Goal: Task Accomplishment & Management: Manage account settings

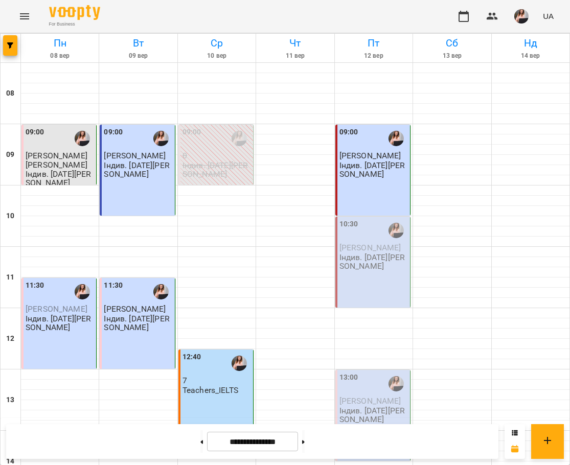
click at [378, 262] on p "Індив. [DATE][PERSON_NAME]" at bounding box center [373, 262] width 68 height 18
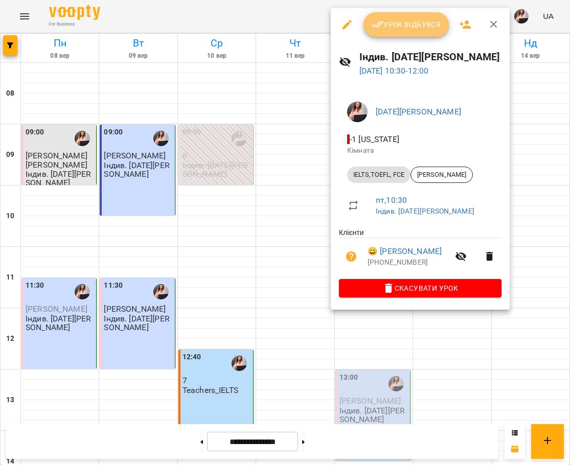
click at [408, 28] on span "Урок відбувся" at bounding box center [407, 24] width 70 height 12
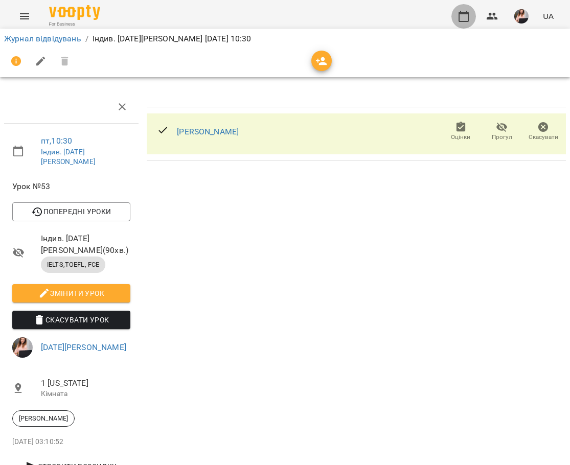
click at [466, 18] on icon "button" at bounding box center [463, 16] width 12 height 12
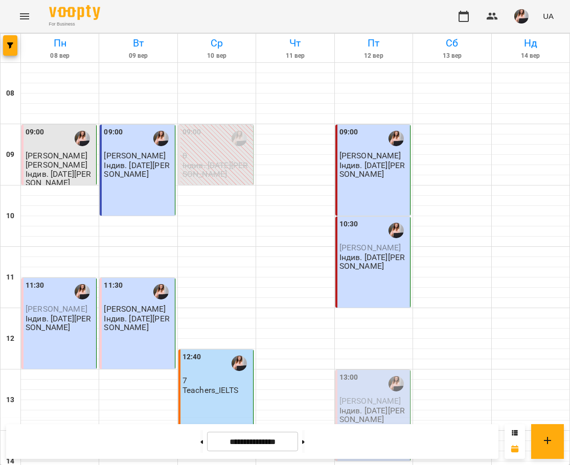
scroll to position [204, 0]
click at [365, 396] on span "[PERSON_NAME]" at bounding box center [370, 401] width 62 height 10
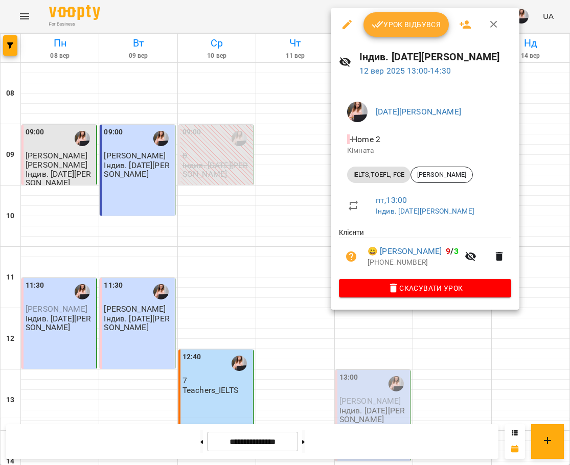
click at [421, 28] on span "Урок відбувся" at bounding box center [407, 24] width 70 height 12
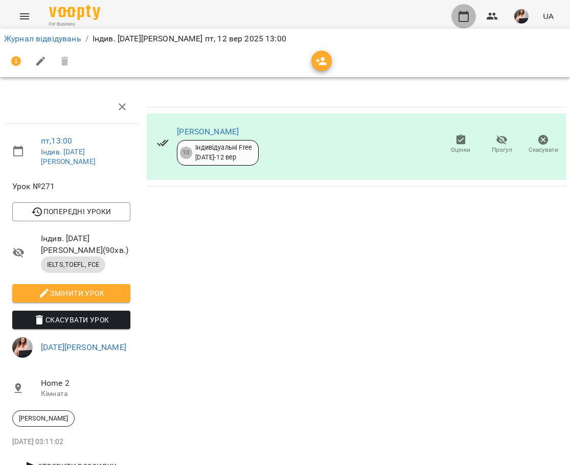
click at [472, 17] on button "button" at bounding box center [463, 16] width 25 height 25
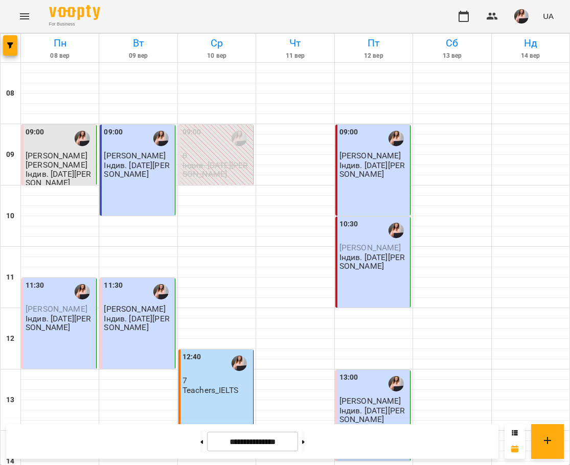
scroll to position [409, 0]
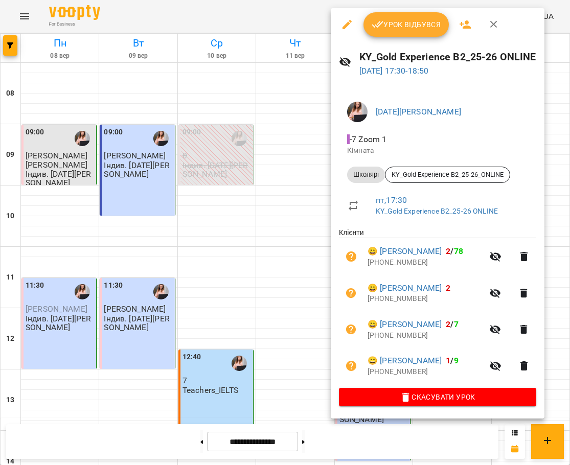
click at [298, 163] on div at bounding box center [285, 232] width 570 height 465
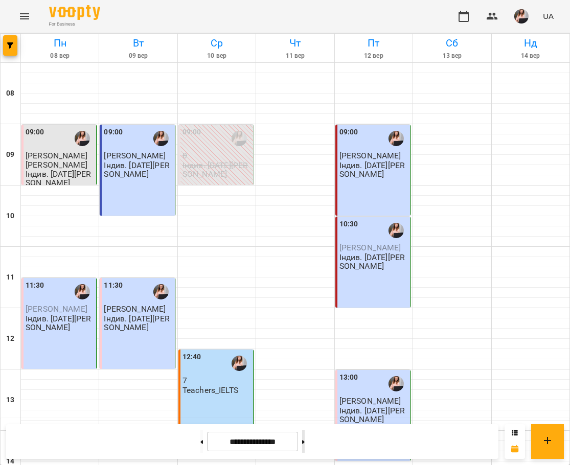
click at [305, 446] on button at bounding box center [303, 441] width 3 height 22
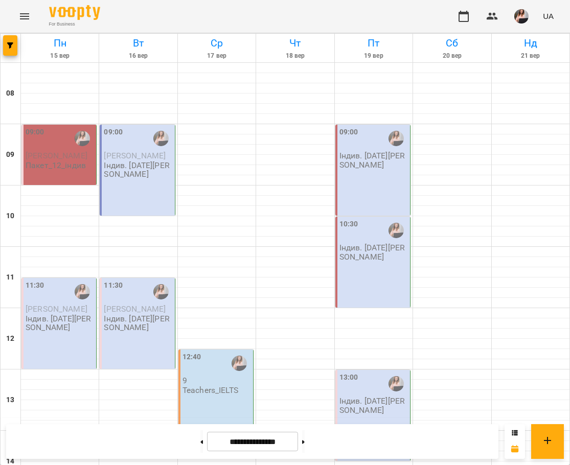
scroll to position [51, 0]
click at [200, 436] on button at bounding box center [201, 441] width 3 height 22
type input "**********"
